Goal: Book appointment/travel/reservation

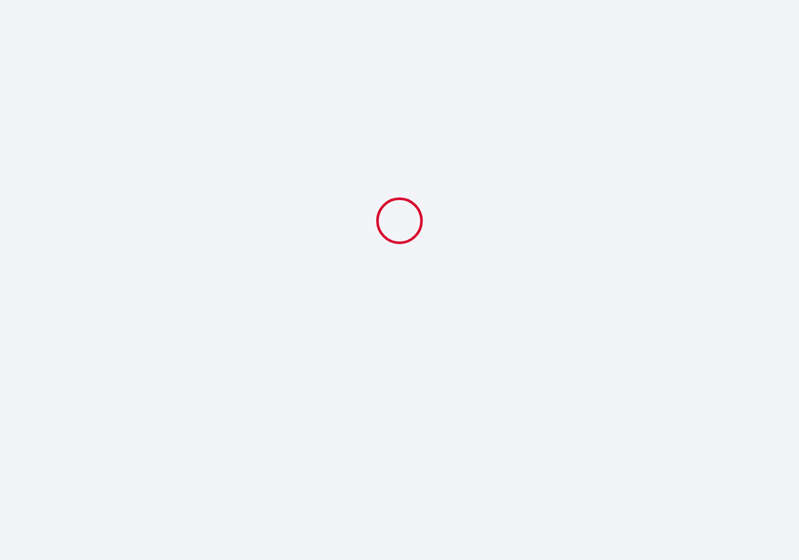
select select
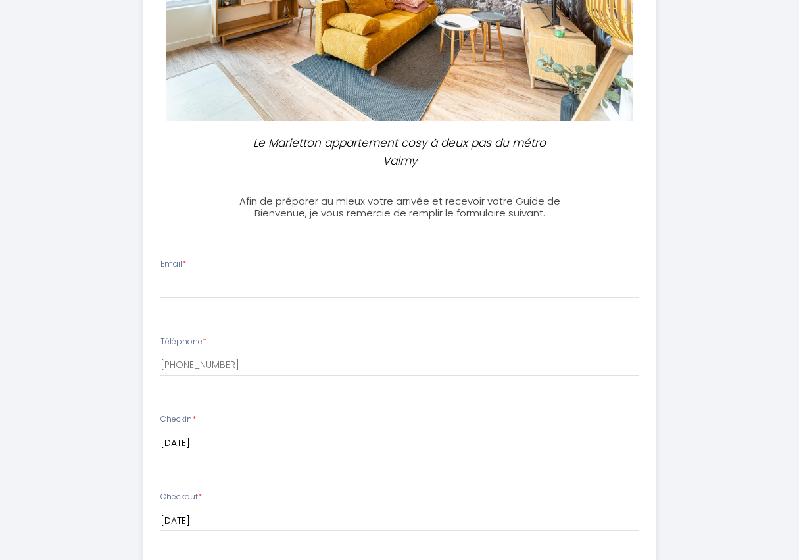
scroll to position [453, 0]
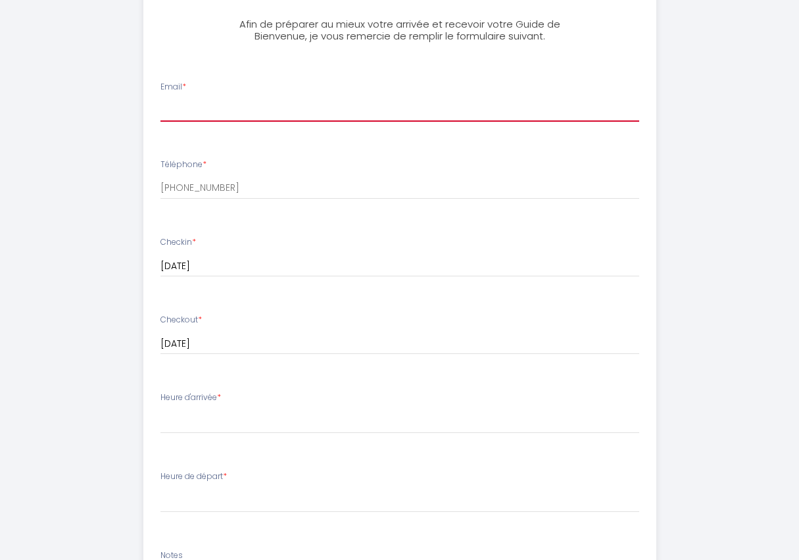
click at [372, 107] on input "Email *" at bounding box center [399, 110] width 479 height 24
type input "[EMAIL_ADDRESS][DOMAIN_NAME]"
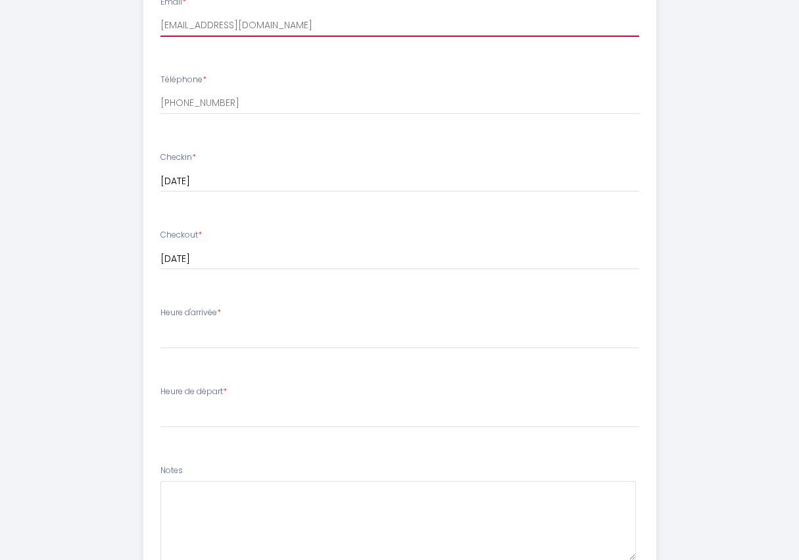
scroll to position [541, 0]
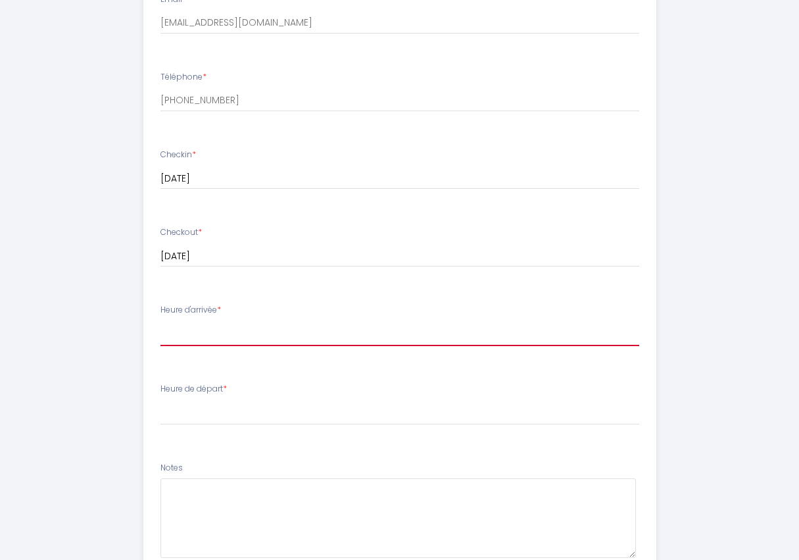
click at [337, 329] on select "15:00 15:30 16:00 16:30 17:00 17:30 18:00 18:30 19:00 19:30 20:00 20:30 21:00 2…" at bounding box center [399, 333] width 479 height 25
select select "19:30"
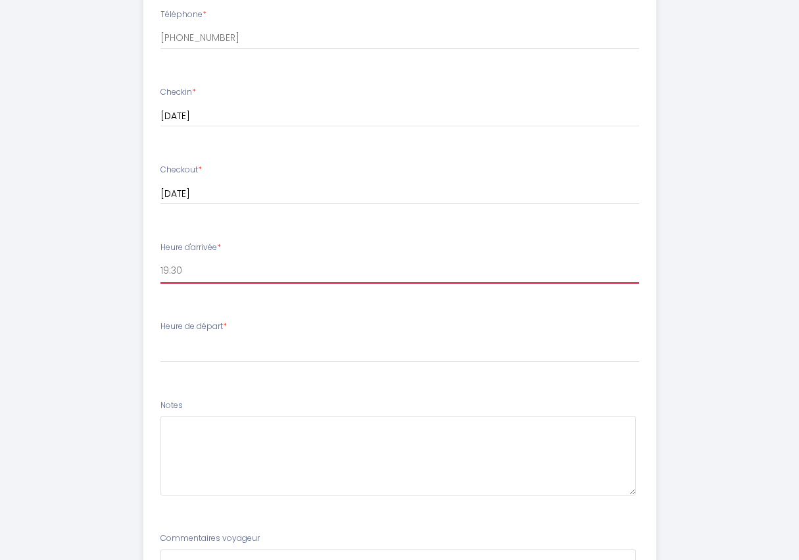
scroll to position [640, 0]
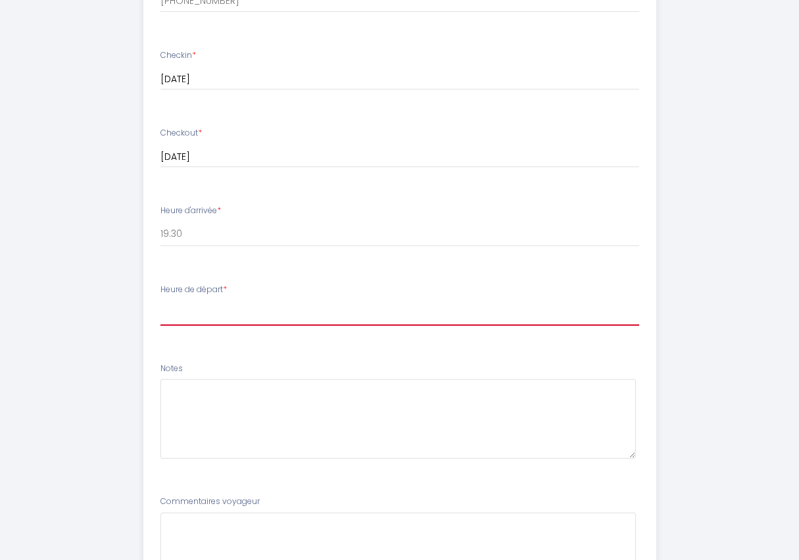
click at [327, 312] on select "00:00 00:30 01:00 01:30 02:00 02:30 03:00 03:30 04:00 04:30 05:00 05:30 06:00 0…" at bounding box center [399, 313] width 479 height 25
select select "11:00"
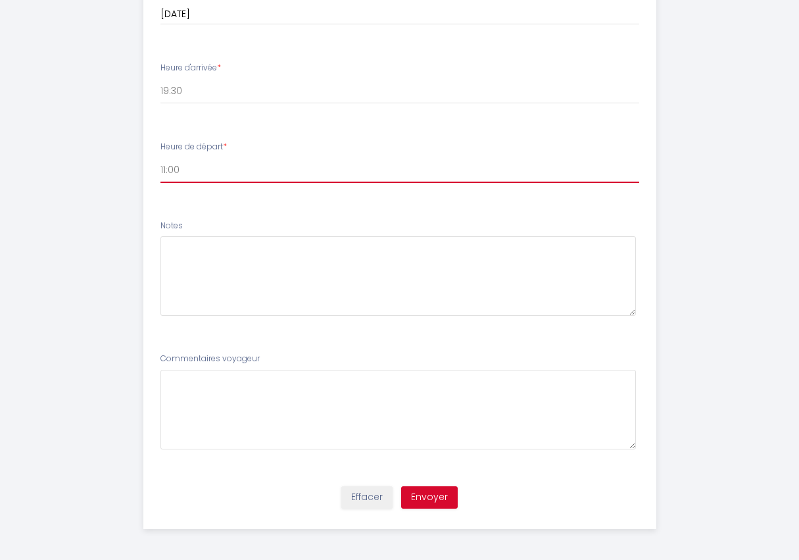
scroll to position [785, 0]
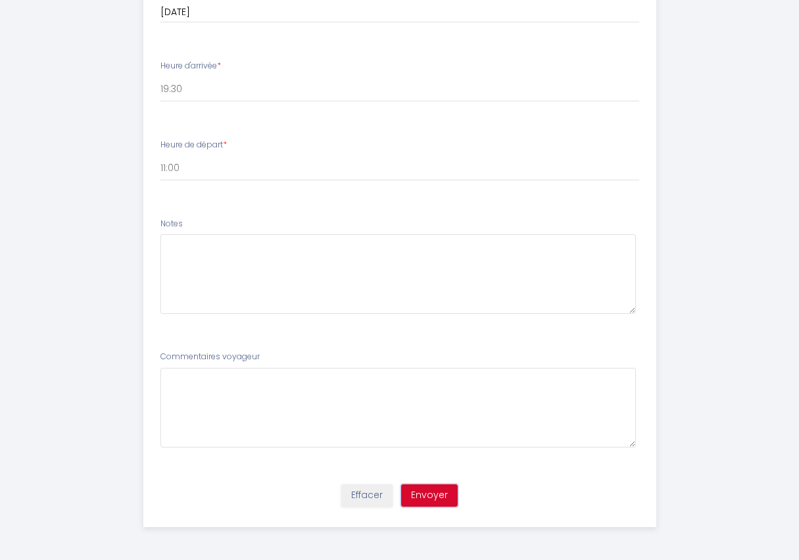
click at [447, 498] on button "Envoyer" at bounding box center [429, 495] width 57 height 22
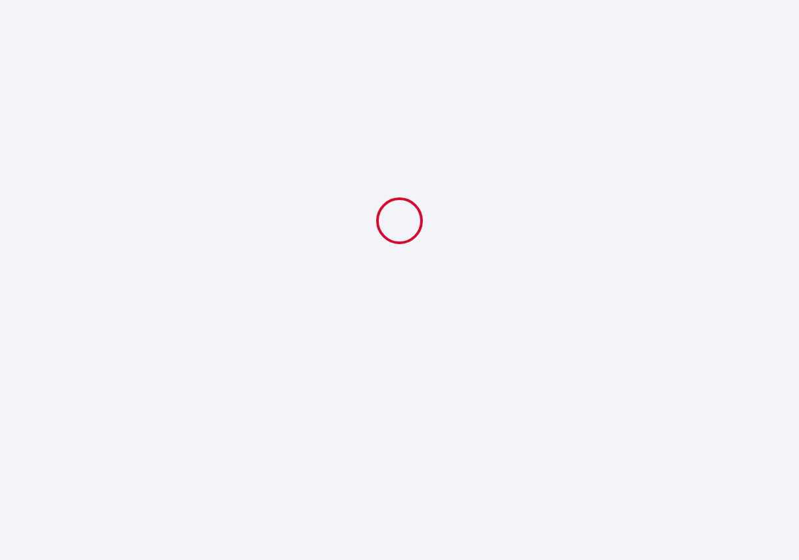
scroll to position [0, 0]
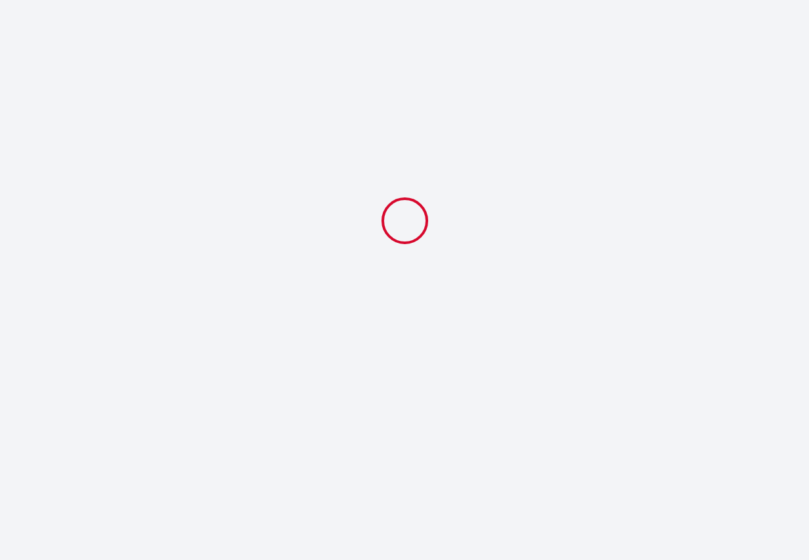
select select "19:30"
select select "11:00"
